Goal: Communication & Community: Share content

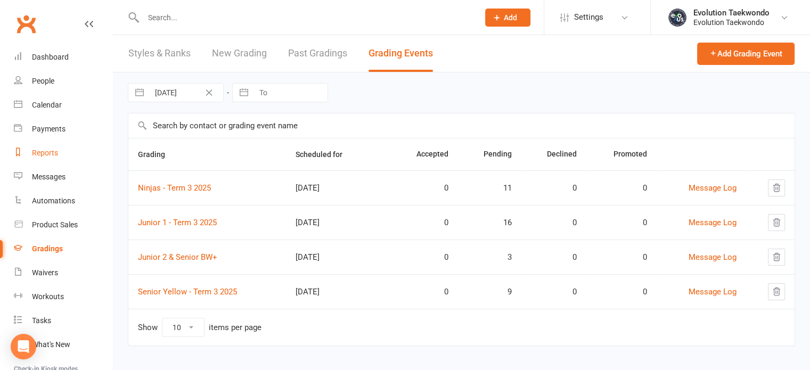
click at [45, 149] on div "Reports" at bounding box center [45, 153] width 26 height 9
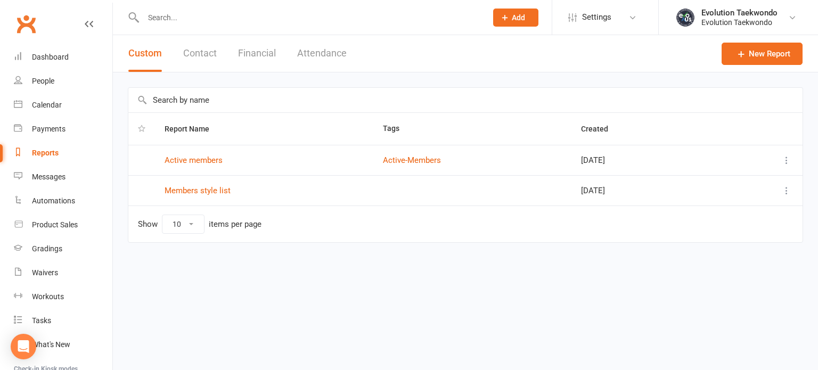
click at [262, 56] on button "Financial" at bounding box center [257, 53] width 38 height 37
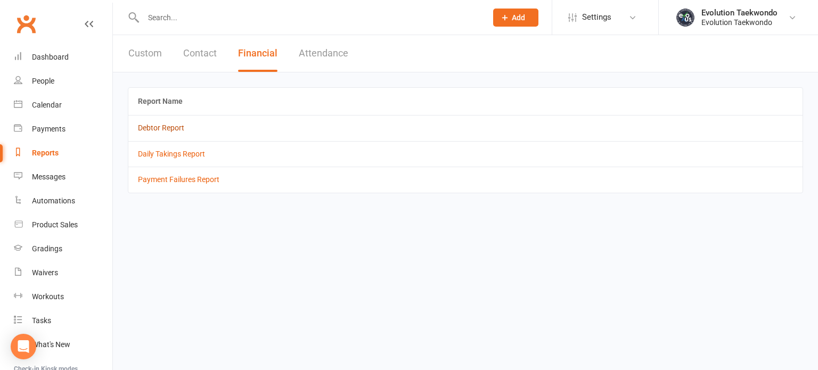
click at [175, 128] on link "Debtor Report" at bounding box center [161, 127] width 46 height 9
click at [182, 180] on link "Payment Failures Report" at bounding box center [178, 179] width 81 height 9
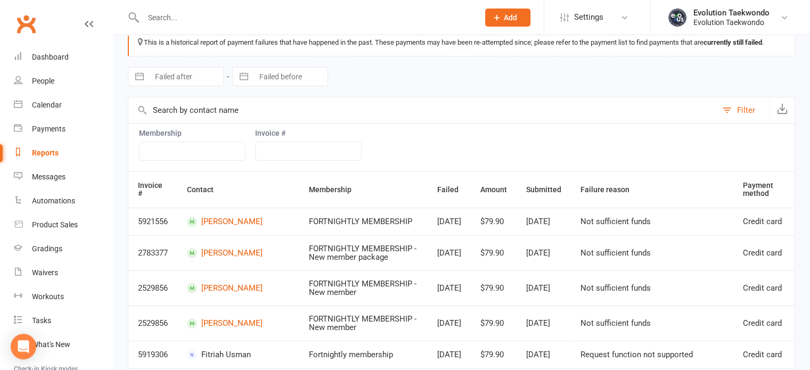
scroll to position [59, 0]
click at [64, 59] on div "Dashboard" at bounding box center [50, 57] width 37 height 9
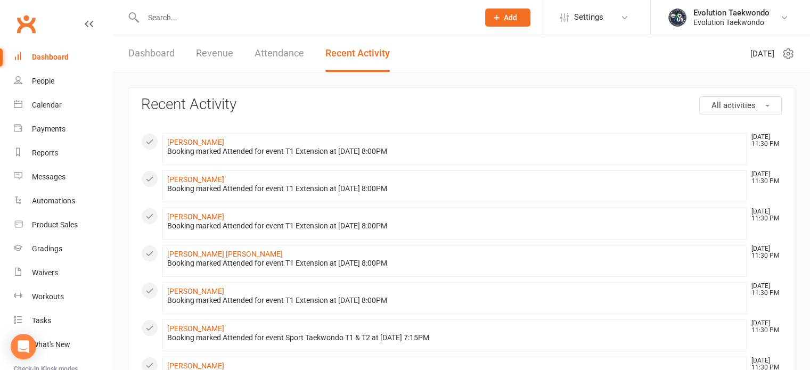
click at [220, 18] on input "text" at bounding box center [305, 17] width 331 height 15
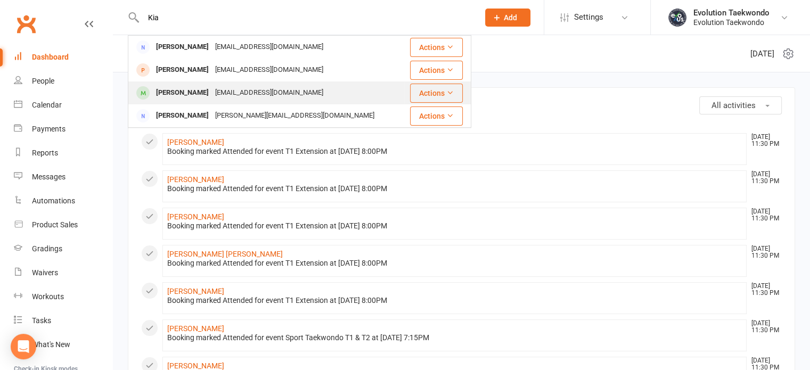
type input "Kia"
click at [212, 92] on div "[EMAIL_ADDRESS][DOMAIN_NAME]" at bounding box center [269, 92] width 114 height 15
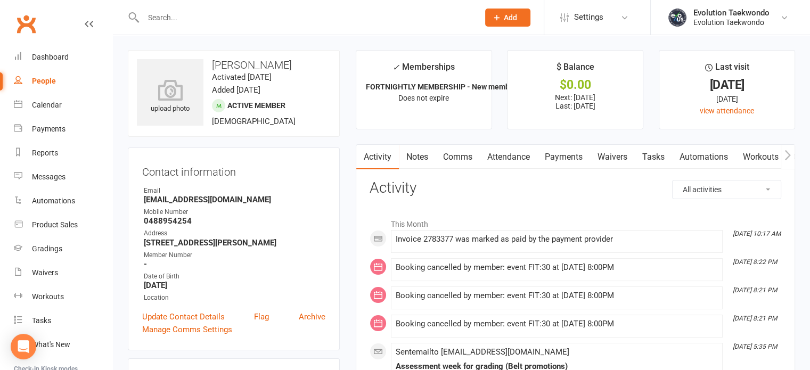
click at [566, 159] on link "Payments" at bounding box center [563, 157] width 53 height 24
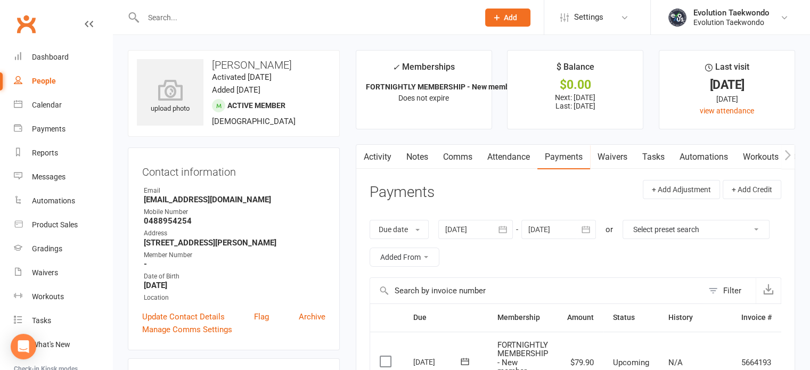
click at [459, 158] on link "Comms" at bounding box center [457, 157] width 44 height 24
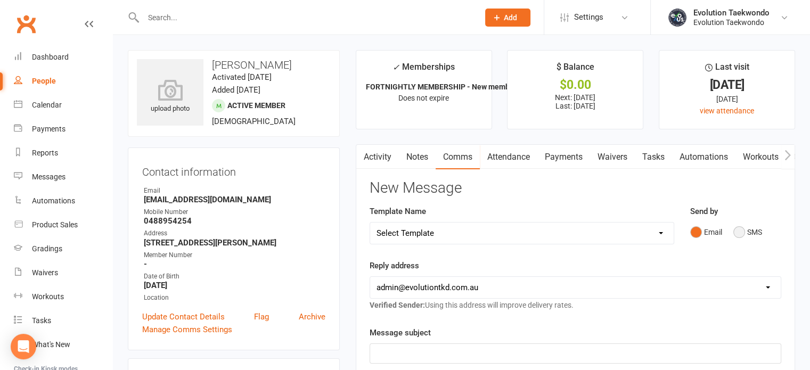
click at [738, 236] on button "SMS" at bounding box center [747, 232] width 29 height 20
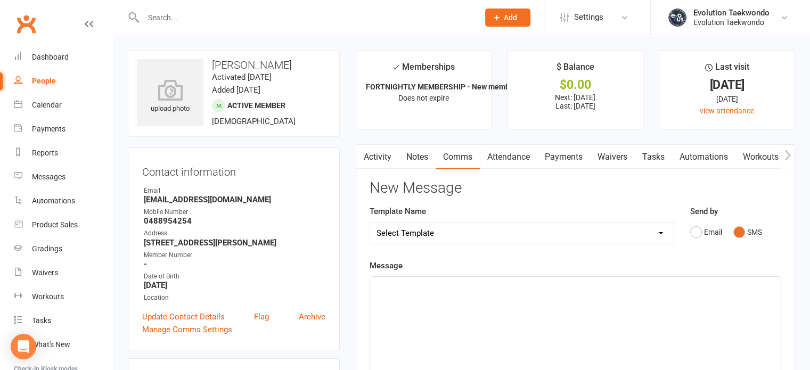
click at [498, 292] on div "﻿" at bounding box center [575, 357] width 410 height 160
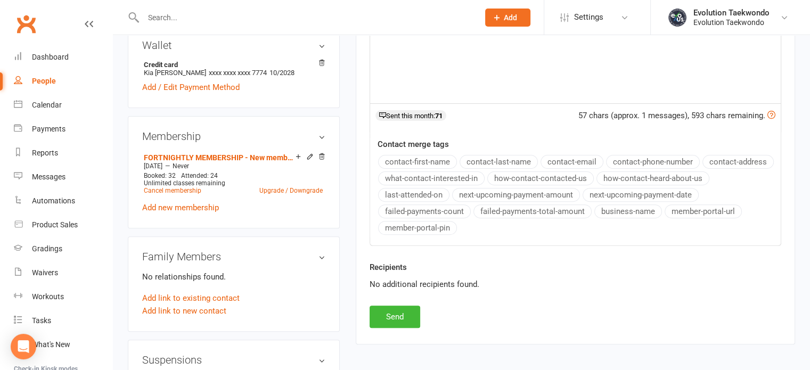
scroll to position [349, 0]
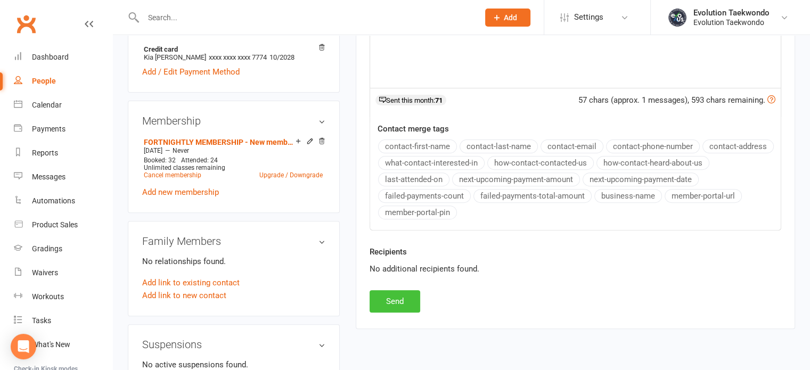
click at [386, 297] on button "Send" at bounding box center [394, 301] width 51 height 22
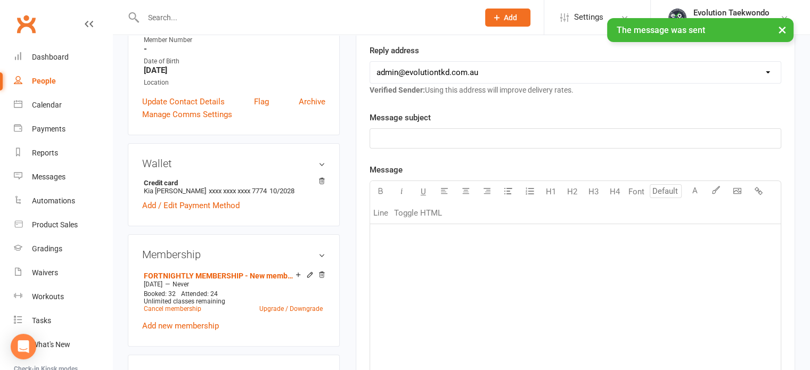
scroll to position [215, 0]
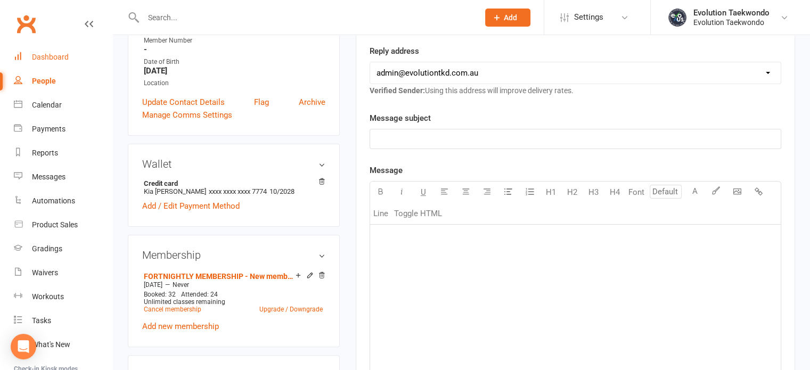
click at [56, 55] on div "Dashboard" at bounding box center [50, 57] width 37 height 9
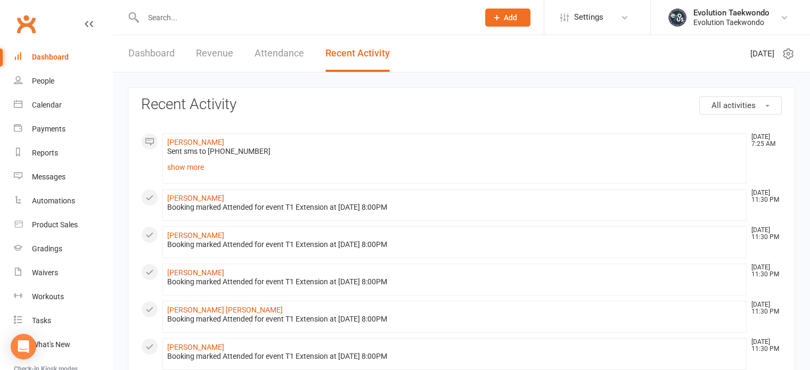
click at [168, 21] on input "text" at bounding box center [305, 17] width 331 height 15
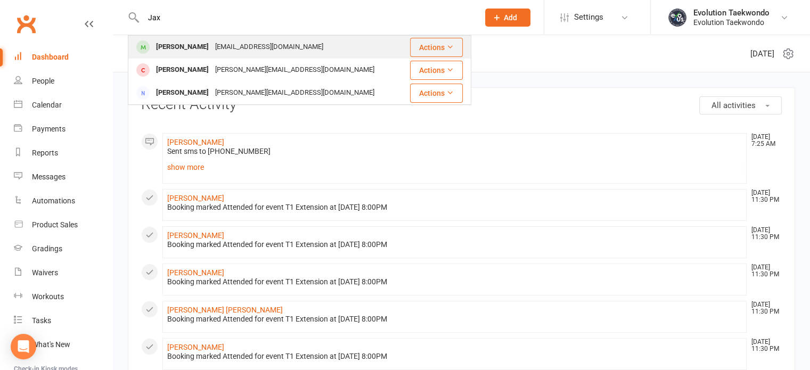
type input "Jax"
click at [170, 46] on div "[PERSON_NAME]" at bounding box center [182, 46] width 59 height 15
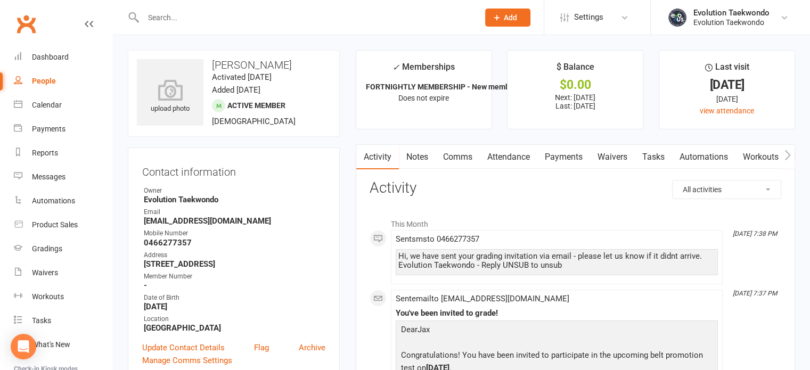
click at [566, 153] on link "Payments" at bounding box center [563, 157] width 53 height 24
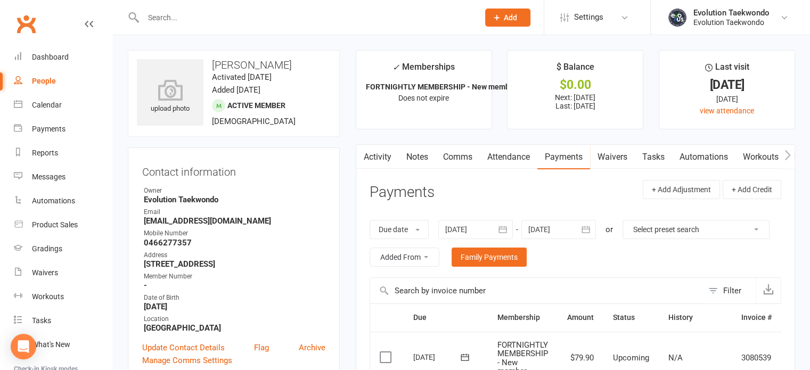
click at [281, 20] on input "text" at bounding box center [305, 17] width 331 height 15
click at [47, 155] on div "Reports" at bounding box center [45, 153] width 26 height 9
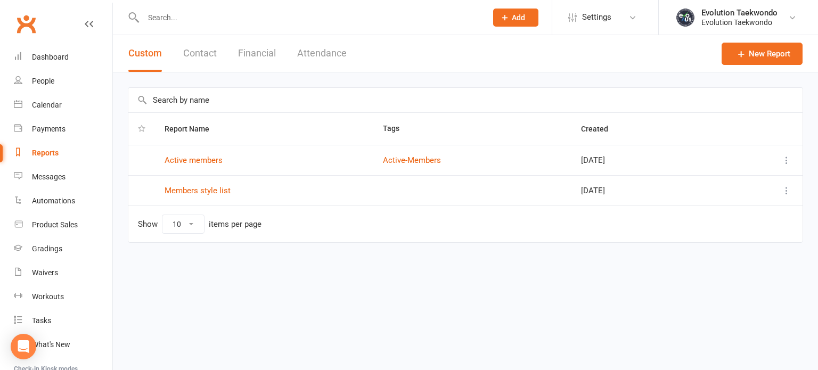
click at [264, 55] on button "Financial" at bounding box center [257, 53] width 38 height 37
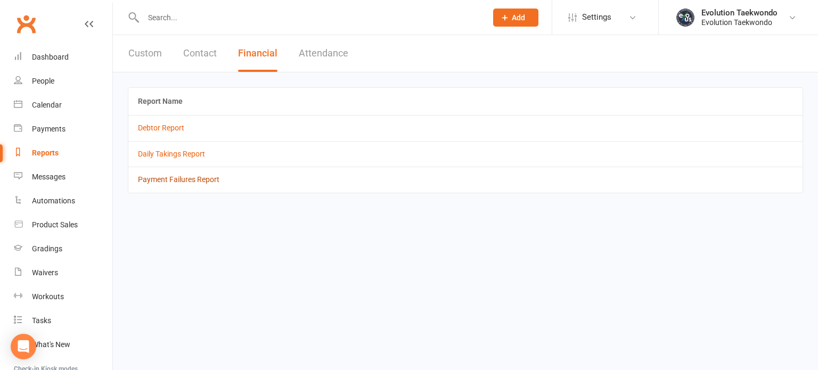
click at [169, 181] on link "Payment Failures Report" at bounding box center [178, 179] width 81 height 9
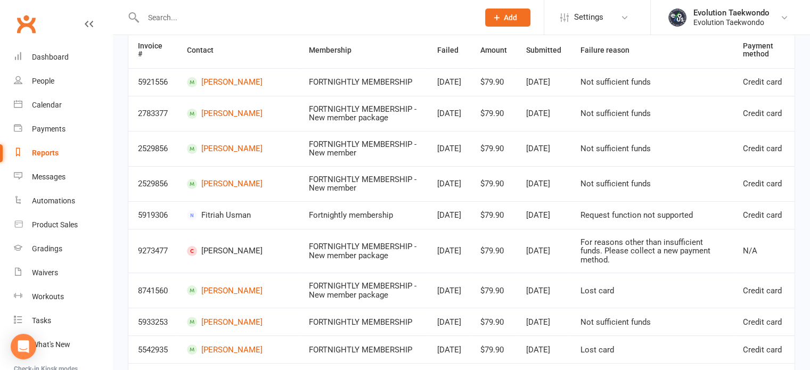
scroll to position [199, 0]
click at [52, 61] on link "Dashboard" at bounding box center [63, 57] width 98 height 24
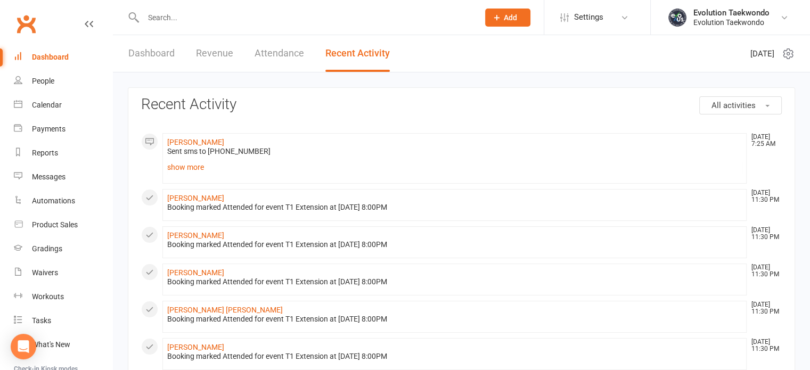
click at [158, 21] on input "text" at bounding box center [305, 17] width 331 height 15
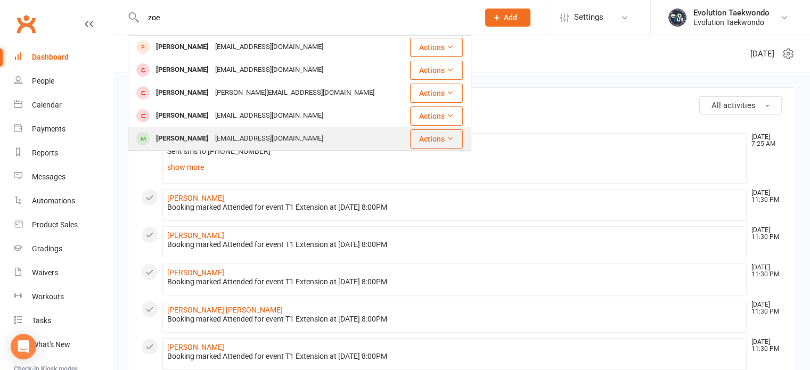
type input "zoe"
click at [172, 136] on div "[PERSON_NAME]" at bounding box center [182, 138] width 59 height 15
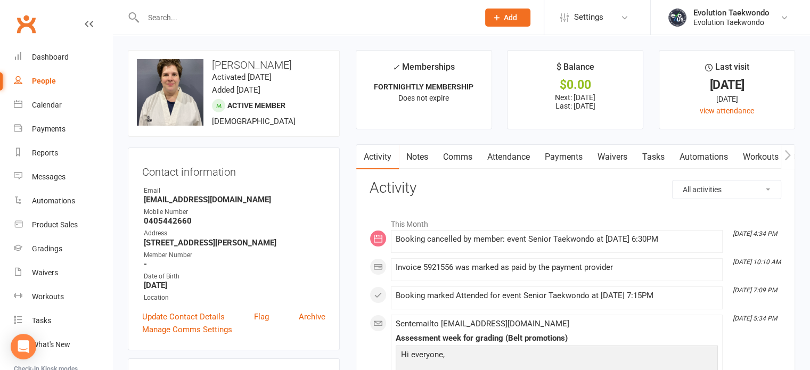
click at [553, 155] on link "Payments" at bounding box center [563, 157] width 53 height 24
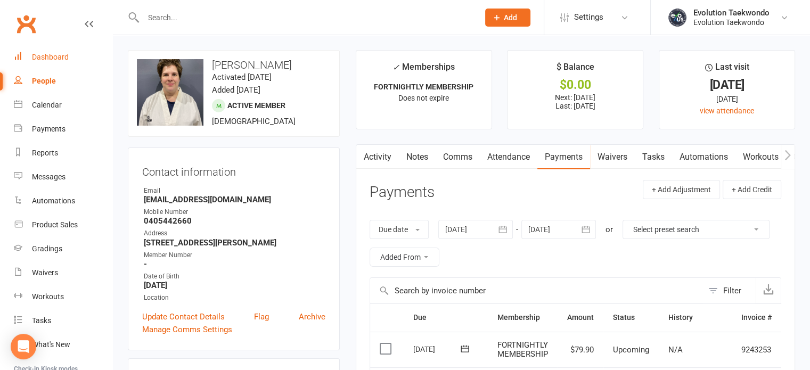
click at [54, 60] on div "Dashboard" at bounding box center [50, 57] width 37 height 9
